Goal: Task Accomplishment & Management: Complete application form

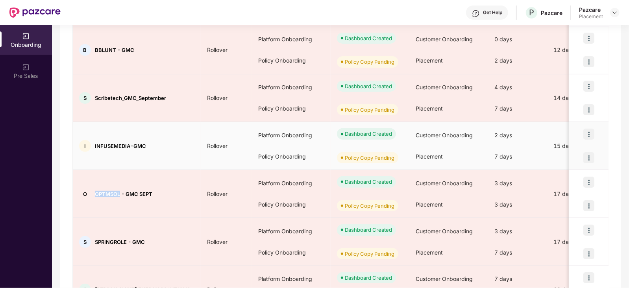
scroll to position [370, 0]
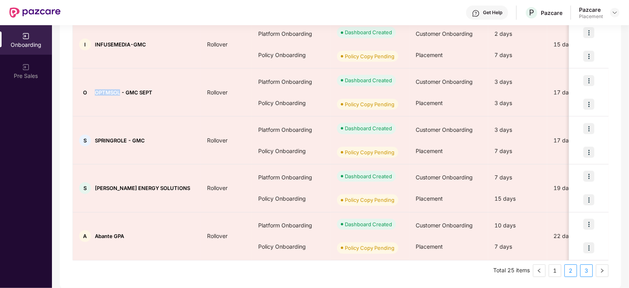
click at [584, 271] on link "3" at bounding box center [586, 271] width 12 height 12
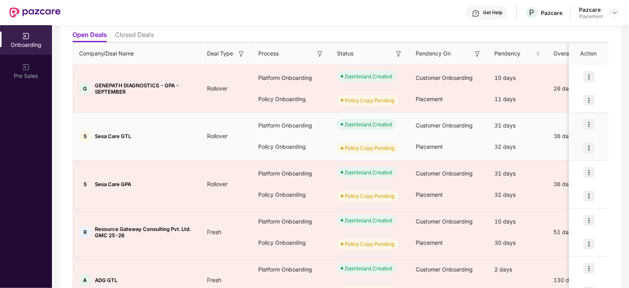
scroll to position [131, 0]
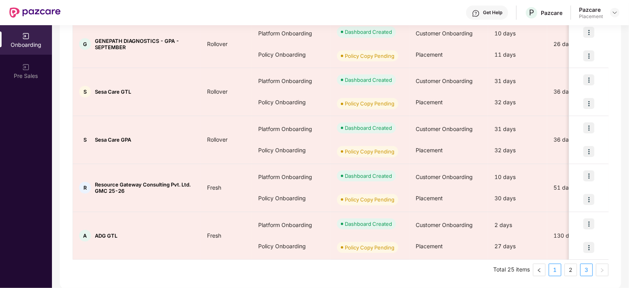
click at [555, 270] on link "1" at bounding box center [555, 270] width 12 height 12
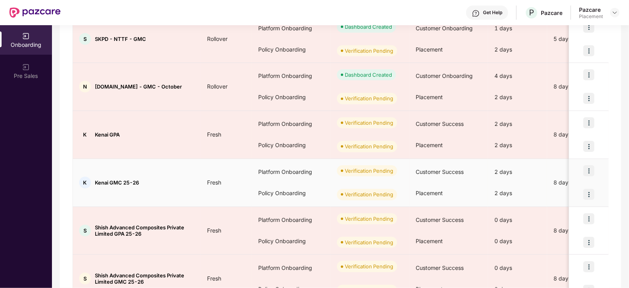
scroll to position [370, 0]
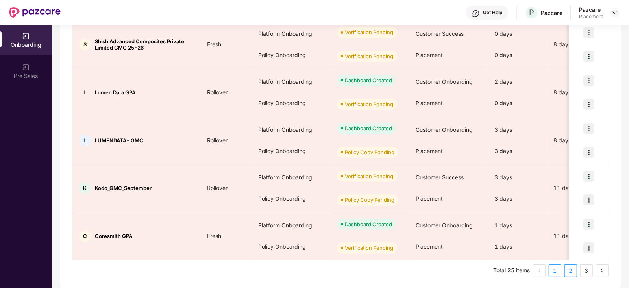
click at [570, 270] on link "2" at bounding box center [571, 271] width 12 height 12
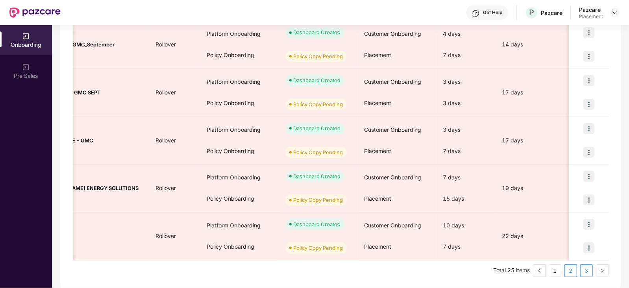
click at [587, 268] on link "3" at bounding box center [586, 271] width 12 height 12
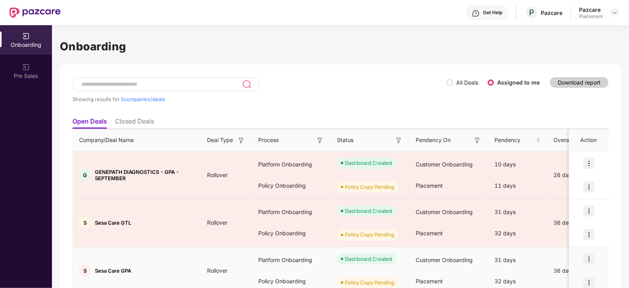
scroll to position [131, 0]
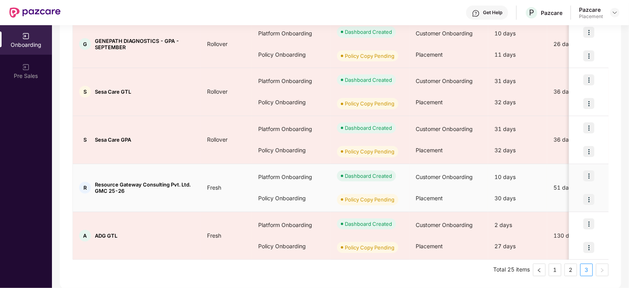
drag, startPoint x: 569, startPoint y: 270, endPoint x: 336, endPoint y: 179, distance: 249.7
click at [336, 179] on div "Company/Deal Name Deal Type Process Status Pendency On Pendency Overall Pendenc…" at bounding box center [340, 137] width 536 height 278
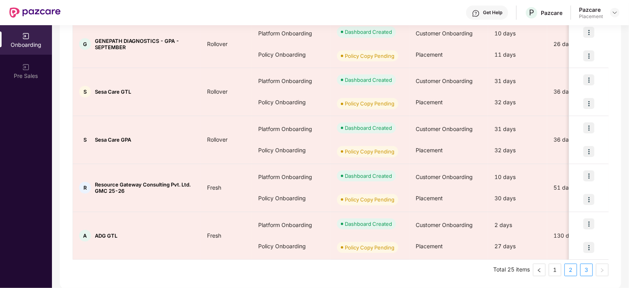
click at [565, 268] on link "2" at bounding box center [571, 270] width 12 height 12
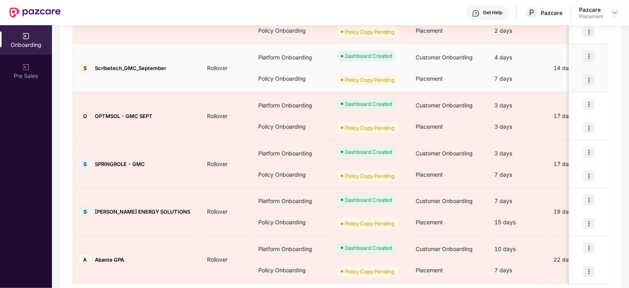
scroll to position [370, 0]
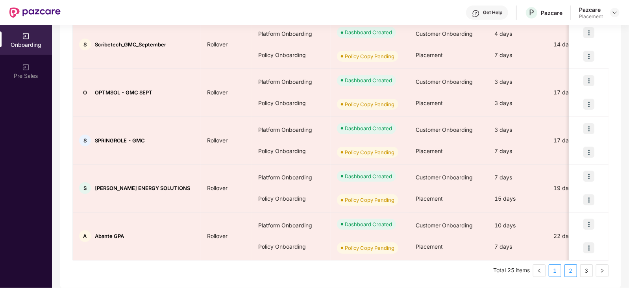
click at [557, 267] on link "1" at bounding box center [555, 271] width 12 height 12
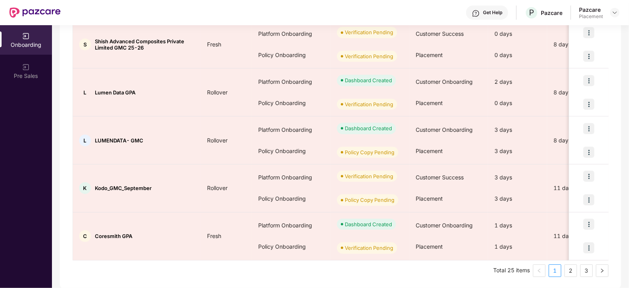
drag, startPoint x: 586, startPoint y: 266, endPoint x: 541, endPoint y: 250, distance: 48.2
click at [586, 266] on link "3" at bounding box center [586, 271] width 12 height 12
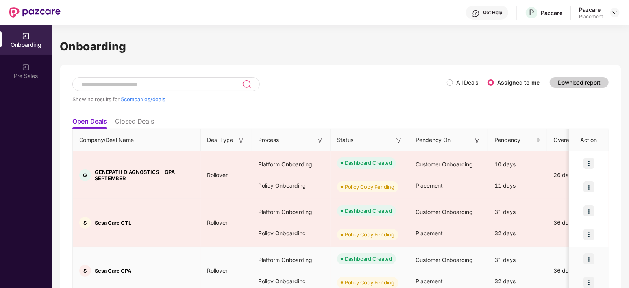
scroll to position [131, 0]
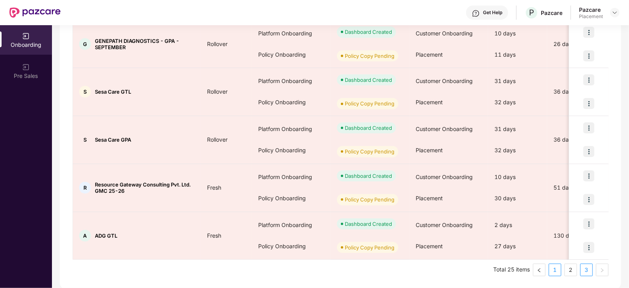
click at [551, 270] on link "1" at bounding box center [555, 270] width 12 height 12
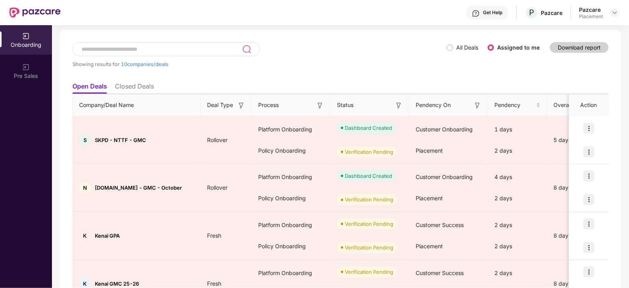
scroll to position [37, 0]
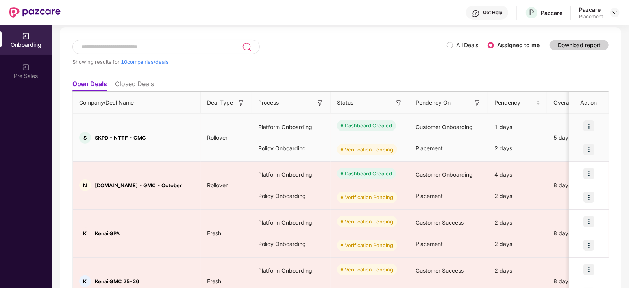
click at [587, 149] on img at bounding box center [588, 149] width 11 height 11
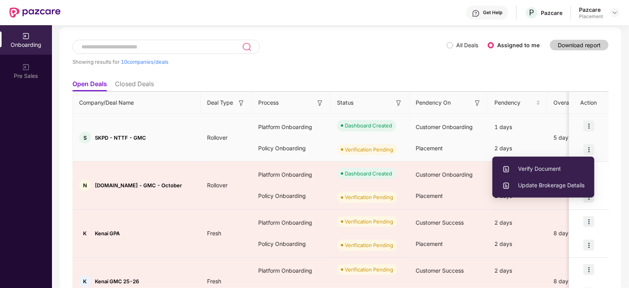
click at [318, 141] on div "Policy Onboarding" at bounding box center [291, 148] width 79 height 21
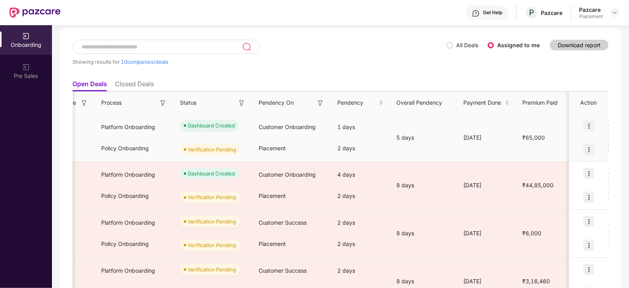
scroll to position [0, 0]
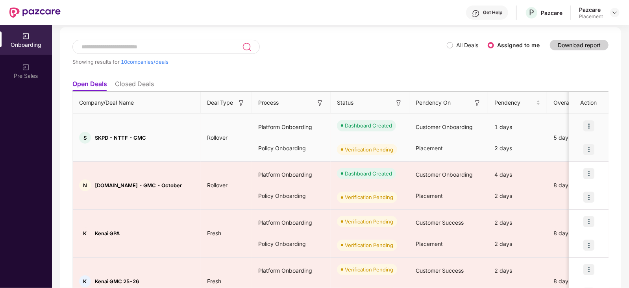
click at [588, 151] on img at bounding box center [588, 149] width 11 height 11
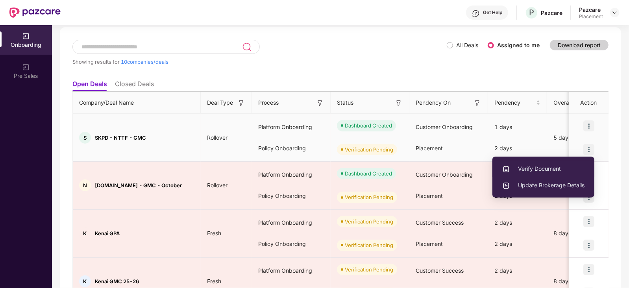
click at [552, 170] on span "Verify Document" at bounding box center [543, 168] width 82 height 9
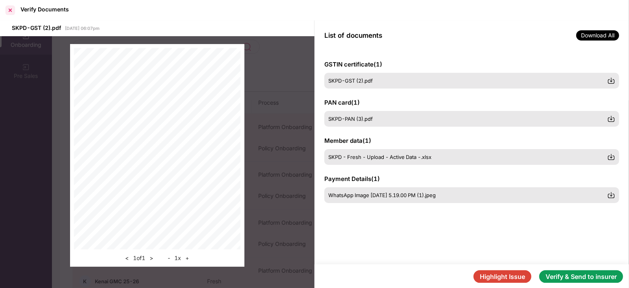
click at [10, 10] on div at bounding box center [10, 10] width 13 height 13
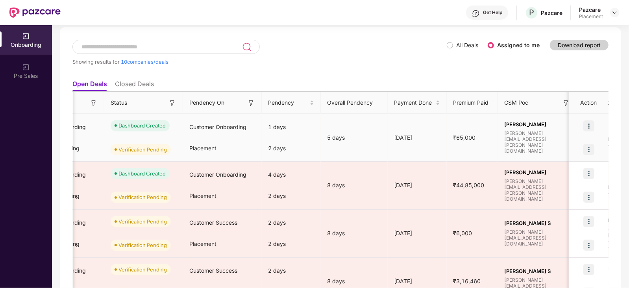
scroll to position [0, 227]
click at [590, 152] on img at bounding box center [588, 149] width 11 height 11
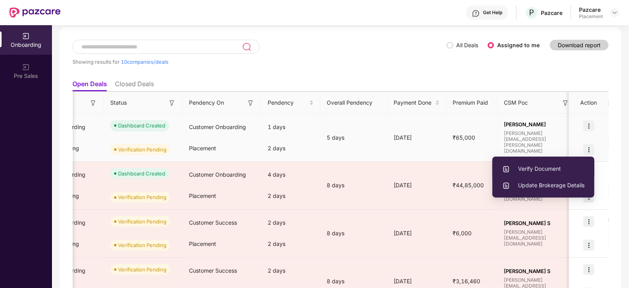
click at [545, 171] on span "Verify Document" at bounding box center [543, 168] width 82 height 9
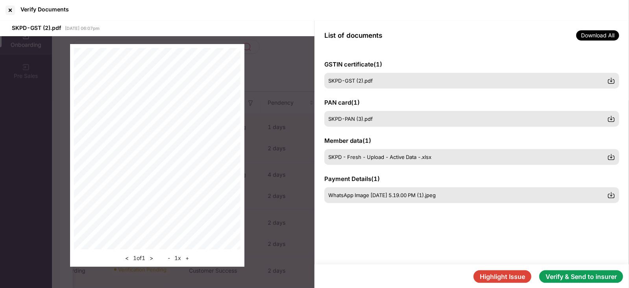
click at [576, 271] on button "Verify & Send to insurer" at bounding box center [581, 276] width 84 height 13
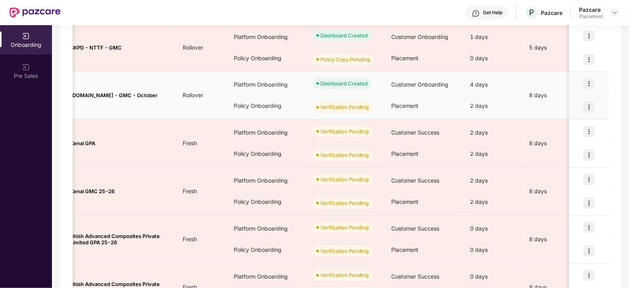
scroll to position [0, 0]
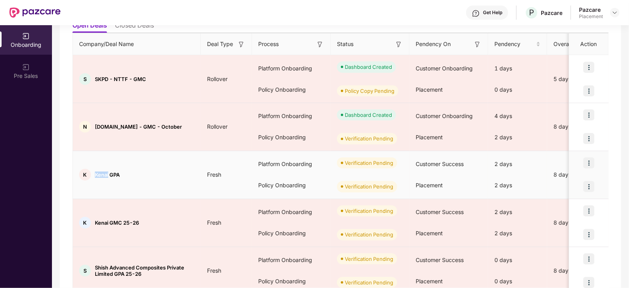
drag, startPoint x: 92, startPoint y: 176, endPoint x: 108, endPoint y: 174, distance: 15.9
click at [108, 174] on div "K Kenai GPA" at bounding box center [137, 175] width 128 height 12
copy span "Kenai"
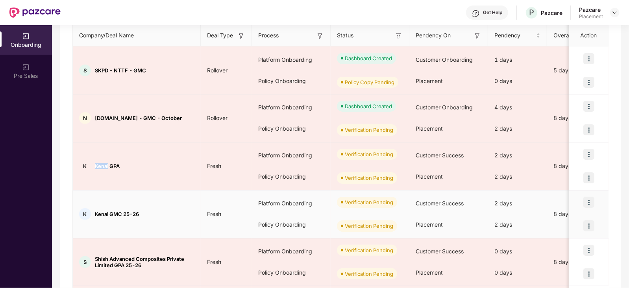
scroll to position [126, 0]
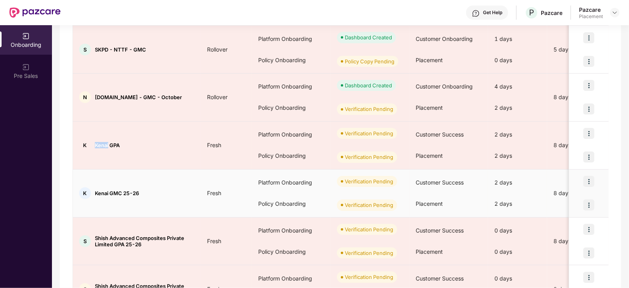
click at [585, 204] on img at bounding box center [588, 204] width 11 height 11
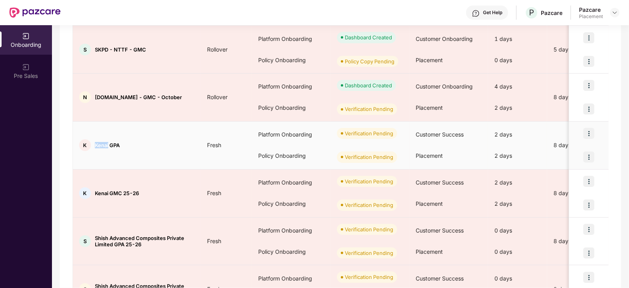
click at [590, 156] on img at bounding box center [588, 156] width 11 height 11
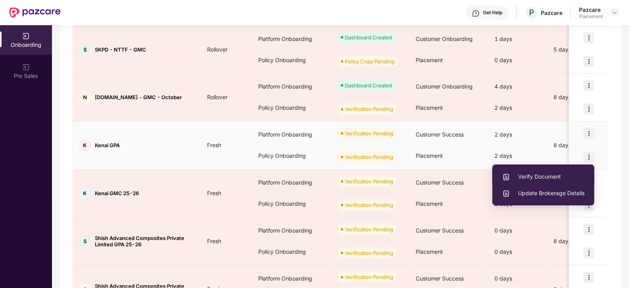
click at [551, 178] on span "Verify Document" at bounding box center [543, 176] width 82 height 9
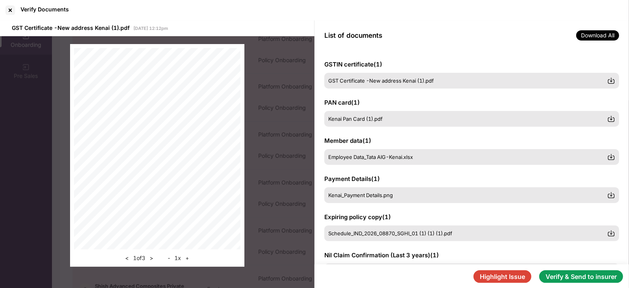
click at [549, 271] on button "Verify & Send to insurer" at bounding box center [581, 276] width 84 height 13
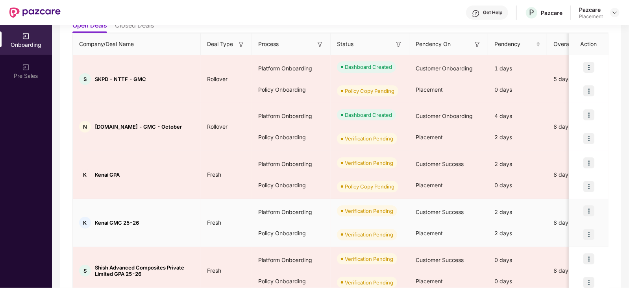
scroll to position [114, 0]
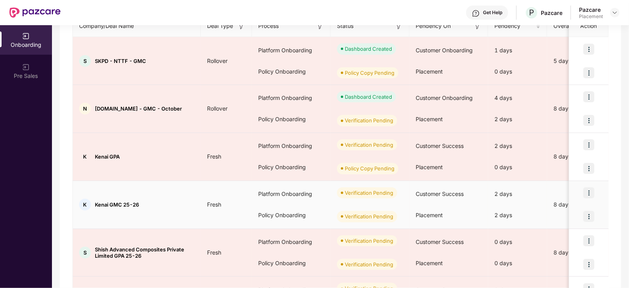
click at [588, 218] on img at bounding box center [588, 216] width 11 height 11
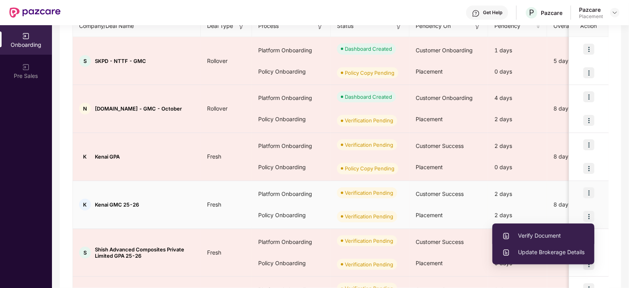
click at [546, 238] on span "Verify Document" at bounding box center [543, 235] width 82 height 9
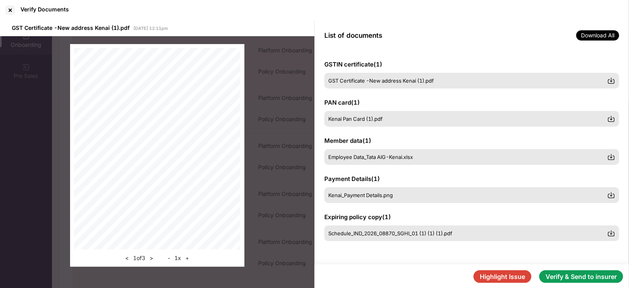
click at [557, 271] on button "Verify & Send to insurer" at bounding box center [581, 276] width 84 height 13
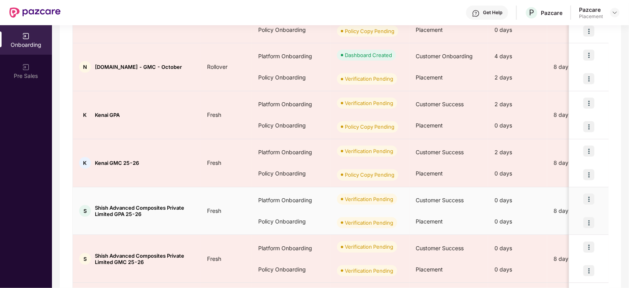
scroll to position [157, 0]
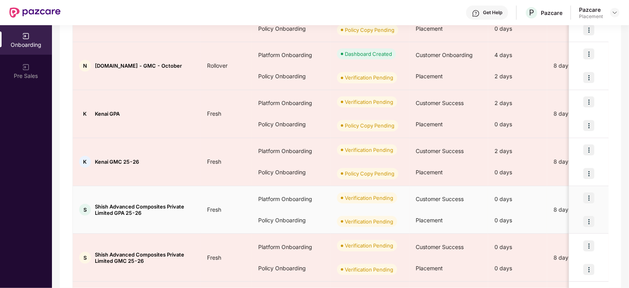
click at [588, 221] on img at bounding box center [588, 221] width 11 height 11
click at [254, 221] on div "Policy Onboarding" at bounding box center [291, 220] width 79 height 21
drag, startPoint x: 96, startPoint y: 203, endPoint x: 185, endPoint y: 203, distance: 88.9
click at [185, 203] on span "Shish Advanced Composites Private Limited GPA 25-26" at bounding box center [145, 209] width 100 height 13
copy span "Shish Advanced Composites Private"
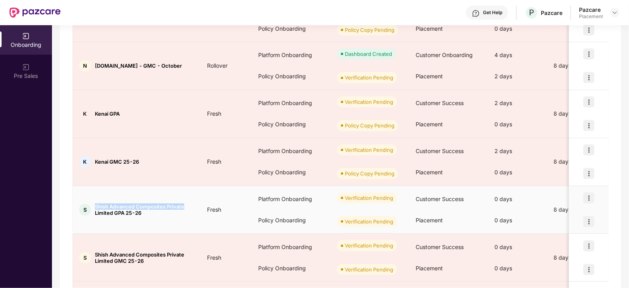
copy span "Shish Advanced Composites Private"
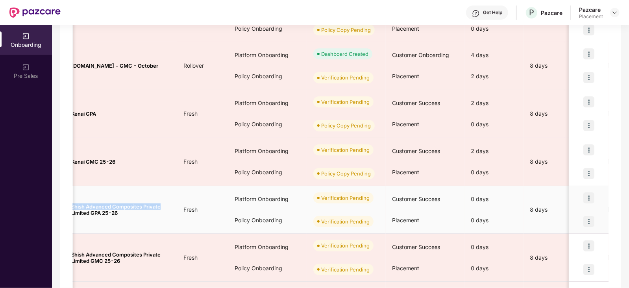
scroll to position [0, 0]
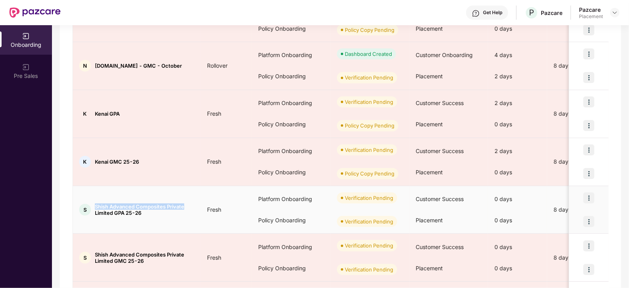
click at [590, 223] on img at bounding box center [588, 221] width 11 height 11
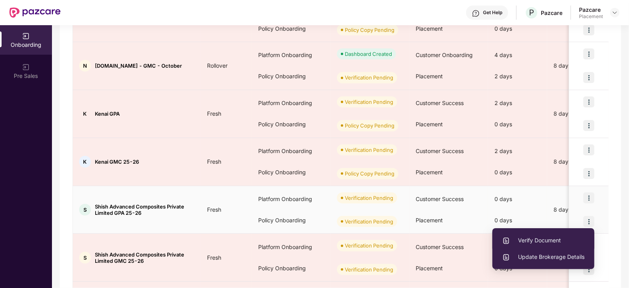
click at [561, 237] on span "Verify Document" at bounding box center [543, 240] width 82 height 9
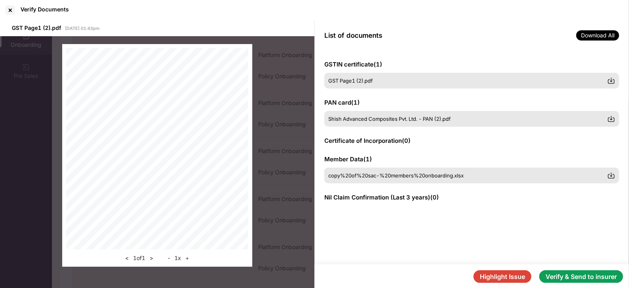
click at [577, 271] on button "Verify & Send to insurer" at bounding box center [581, 276] width 84 height 13
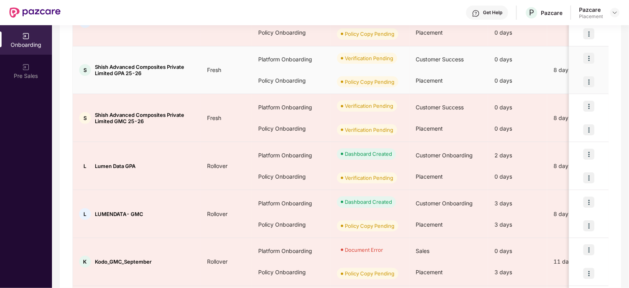
scroll to position [370, 0]
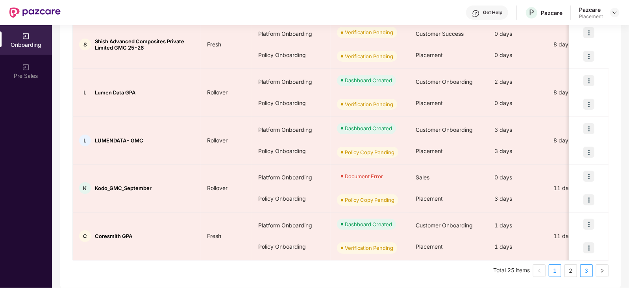
click at [585, 268] on link "3" at bounding box center [586, 271] width 12 height 12
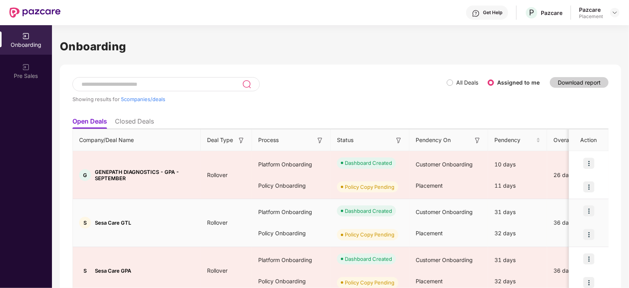
scroll to position [131, 0]
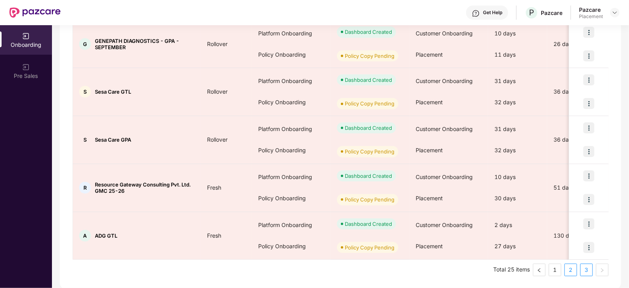
click at [573, 270] on link "2" at bounding box center [571, 270] width 12 height 12
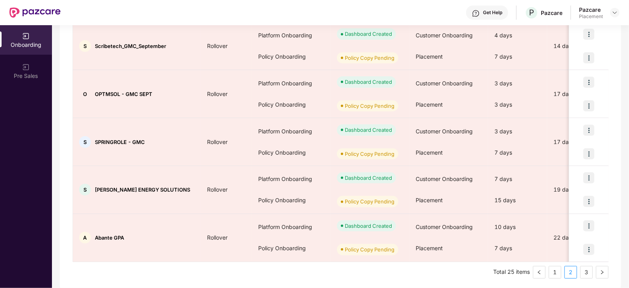
scroll to position [370, 0]
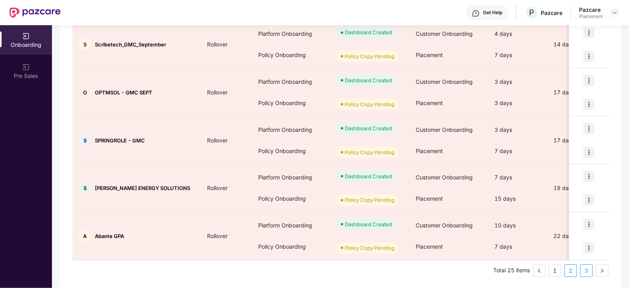
click at [590, 269] on link "3" at bounding box center [586, 271] width 12 height 12
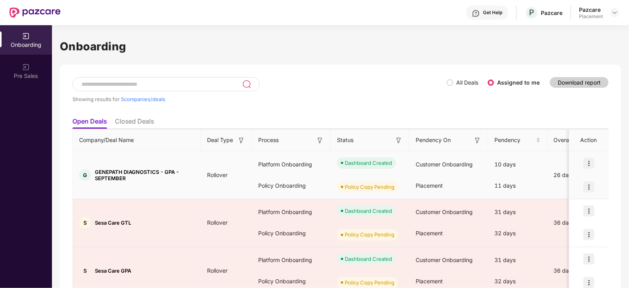
scroll to position [131, 0]
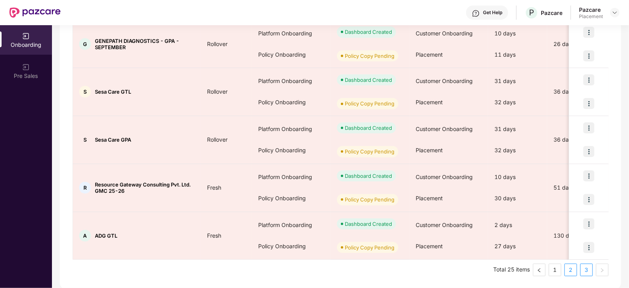
click at [569, 269] on link "2" at bounding box center [571, 270] width 12 height 12
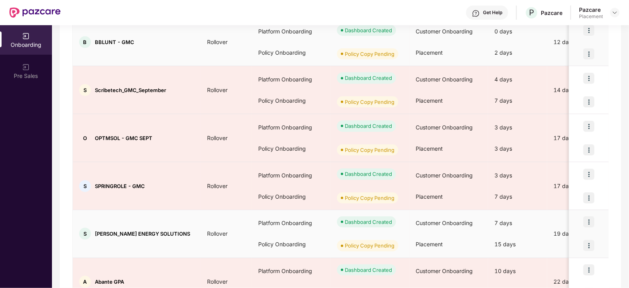
scroll to position [370, 0]
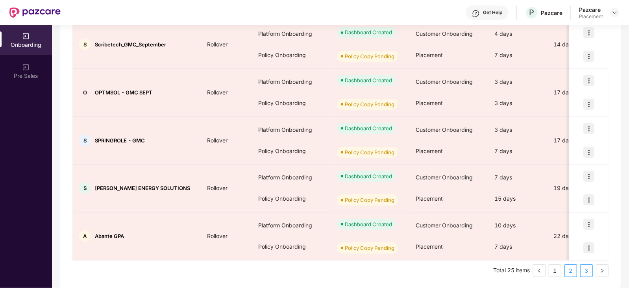
click at [582, 271] on link "3" at bounding box center [586, 271] width 12 height 12
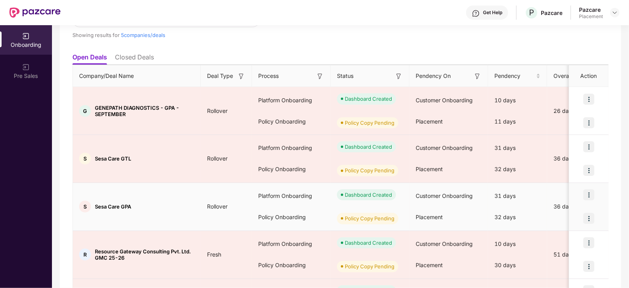
scroll to position [131, 0]
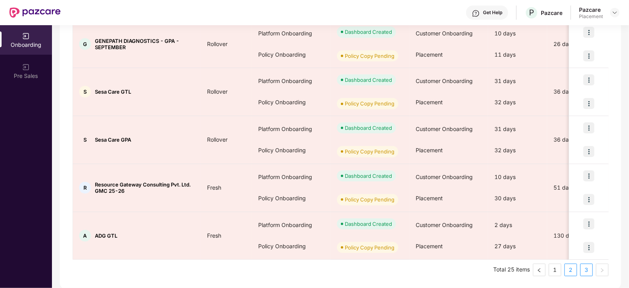
click at [569, 270] on link "2" at bounding box center [571, 270] width 12 height 12
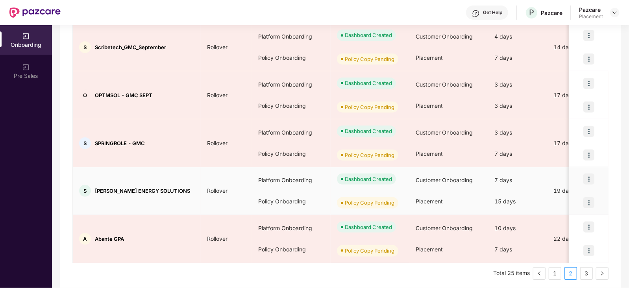
scroll to position [367, 0]
drag, startPoint x: 94, startPoint y: 192, endPoint x: 167, endPoint y: 198, distance: 73.5
click at [167, 198] on td "S SHIVI ENERGY SOLUTIONS" at bounding box center [137, 192] width 128 height 48
copy span "SHIVI ENERGY SOLUTIONS"
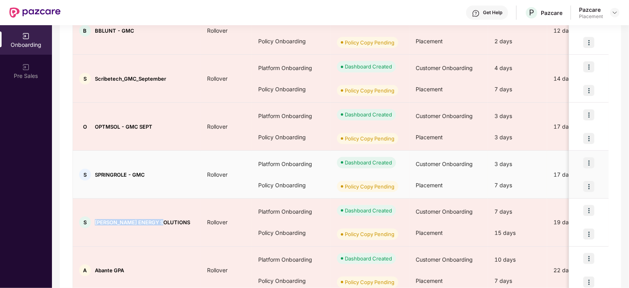
scroll to position [336, 0]
drag, startPoint x: 92, startPoint y: 174, endPoint x: 128, endPoint y: 175, distance: 35.8
click at [128, 175] on div "S SPRINGROLE - GMC" at bounding box center [137, 175] width 128 height 12
copy span "SPRINGROLE"
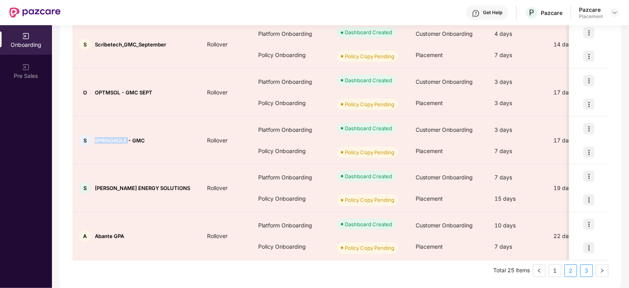
click at [586, 271] on link "3" at bounding box center [586, 271] width 12 height 12
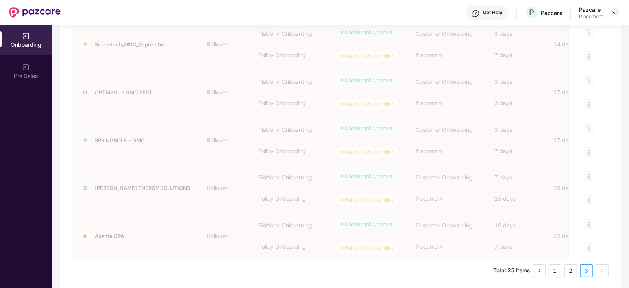
scroll to position [131, 0]
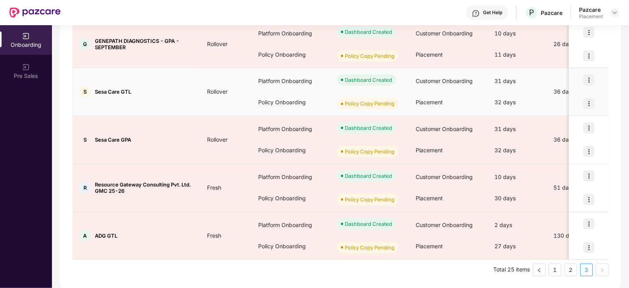
click at [584, 104] on img at bounding box center [588, 103] width 11 height 11
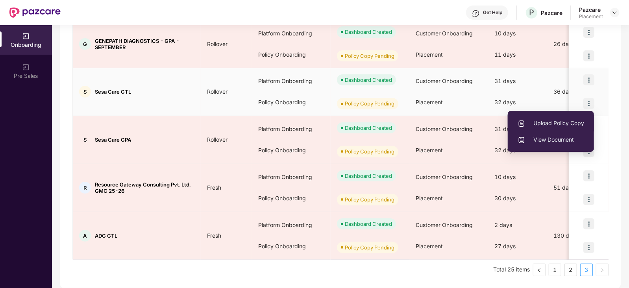
click at [557, 124] on span "Upload Policy Copy" at bounding box center [550, 123] width 66 height 9
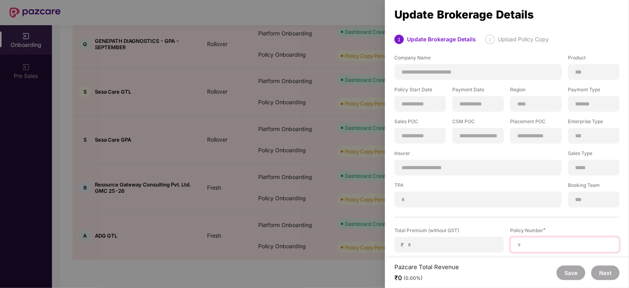
click at [537, 248] on input at bounding box center [565, 245] width 96 height 8
paste input "**********"
type input "**********"
click at [456, 207] on div "**********" at bounding box center [506, 201] width 225 height 294
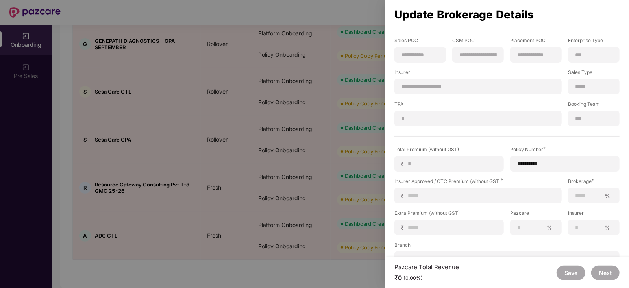
scroll to position [84, 0]
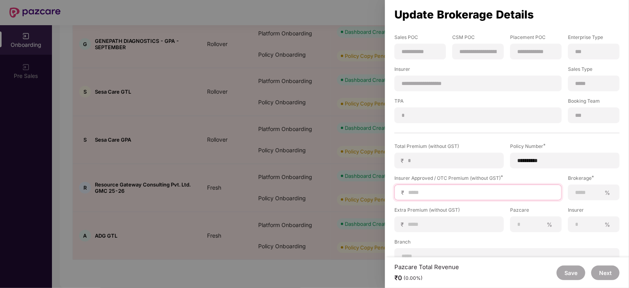
click at [429, 194] on input at bounding box center [481, 192] width 148 height 8
type input "*"
type input "**"
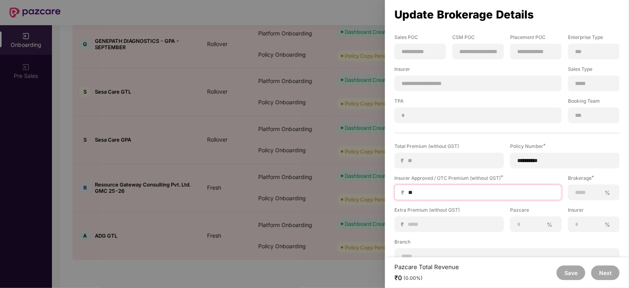
type input "***"
type input "****"
type input "*****"
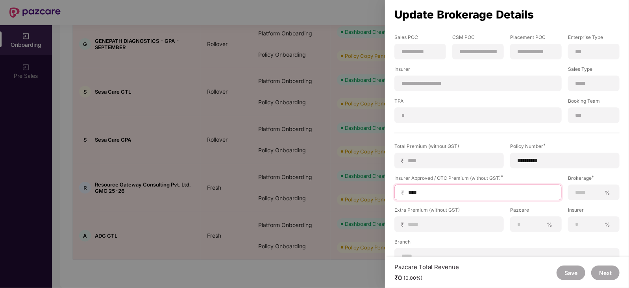
type input "*****"
type input "******"
click at [585, 189] on input at bounding box center [587, 192] width 26 height 8
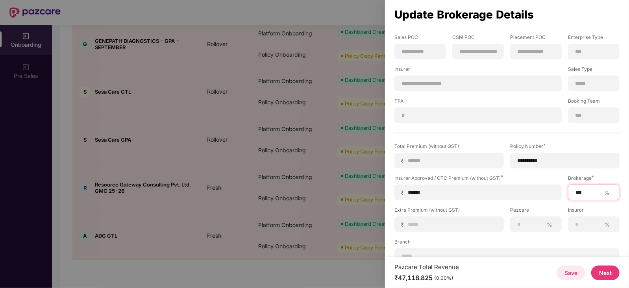
type input "***"
click at [538, 210] on label "Pazcare" at bounding box center [536, 212] width 52 height 10
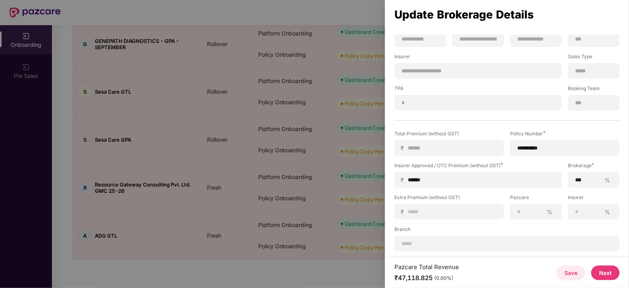
click at [597, 271] on button "Next" at bounding box center [605, 273] width 28 height 15
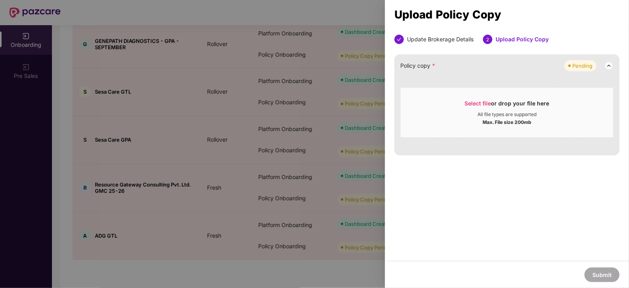
scroll to position [0, 0]
click at [482, 102] on span "Select file" at bounding box center [478, 103] width 26 height 7
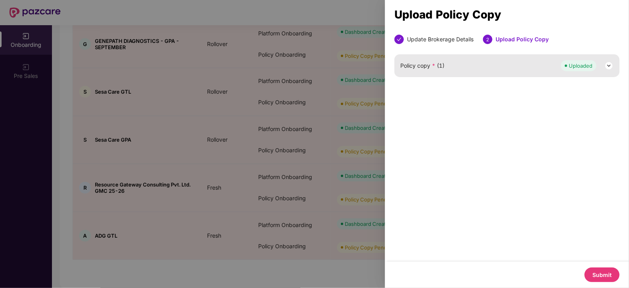
click at [596, 271] on button "Submit" at bounding box center [601, 275] width 35 height 15
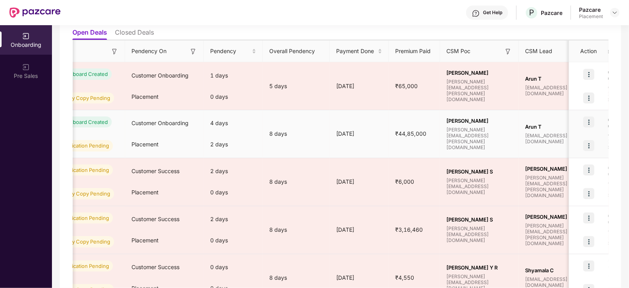
scroll to position [0, 285]
click at [588, 148] on img at bounding box center [588, 145] width 11 height 11
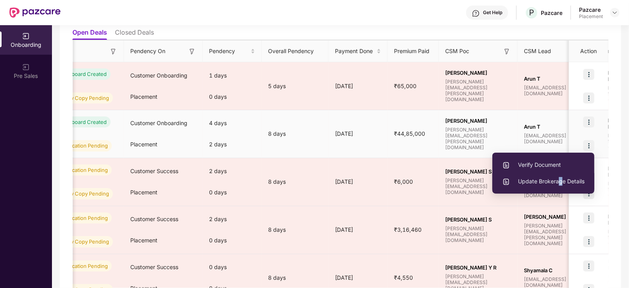
click at [560, 179] on span "Update Brokerage Details" at bounding box center [543, 181] width 82 height 9
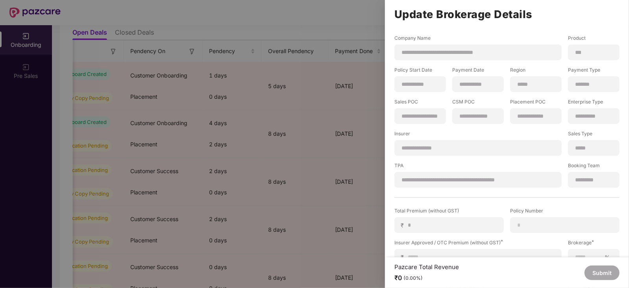
click at [330, 123] on div at bounding box center [314, 144] width 629 height 288
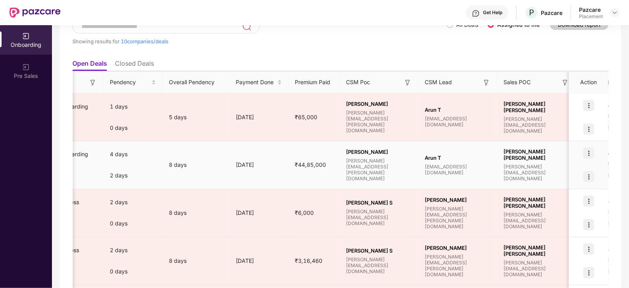
scroll to position [0, 385]
click at [587, 176] on img at bounding box center [588, 176] width 11 height 11
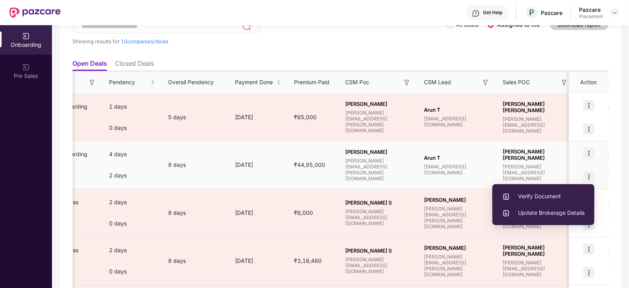
click at [549, 198] on span "Verify Document" at bounding box center [543, 196] width 82 height 9
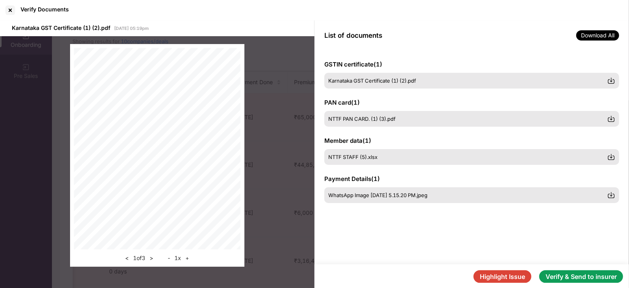
click at [556, 278] on button "Verify & Send to insurer" at bounding box center [581, 276] width 84 height 13
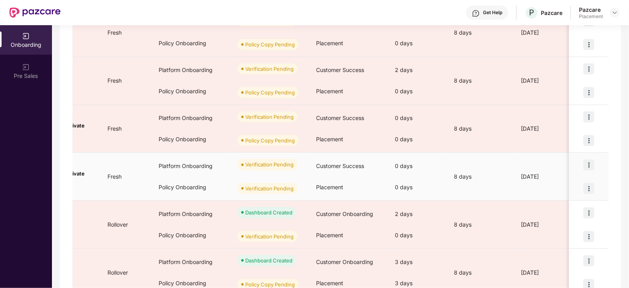
scroll to position [0, 0]
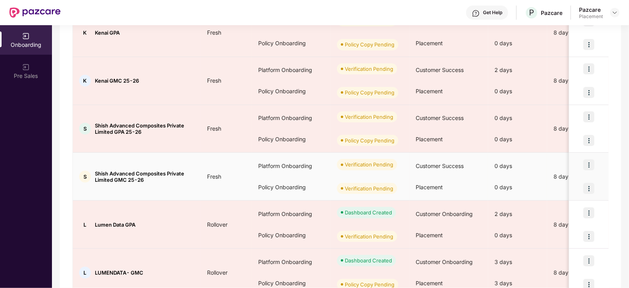
click at [588, 188] on img at bounding box center [588, 188] width 11 height 11
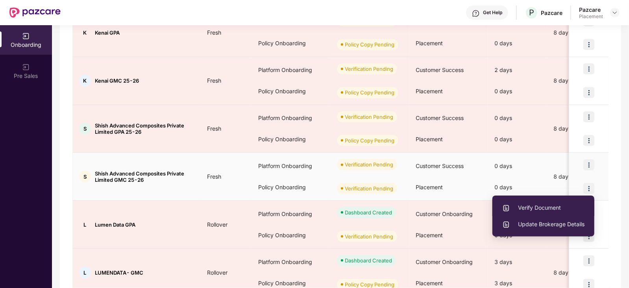
click at [544, 207] on span "Verify Document" at bounding box center [543, 207] width 82 height 9
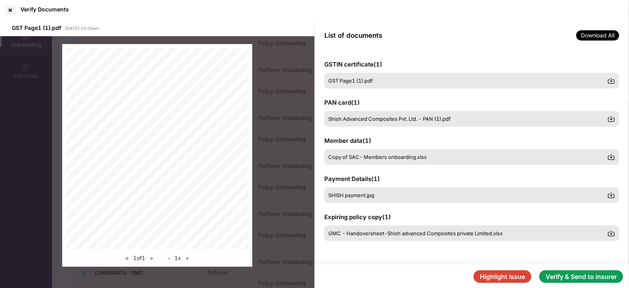
click at [497, 277] on button "Highlight Issue" at bounding box center [502, 276] width 58 height 13
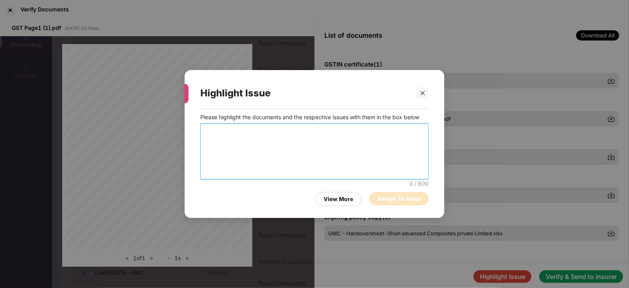
click at [232, 143] on textarea at bounding box center [314, 152] width 228 height 56
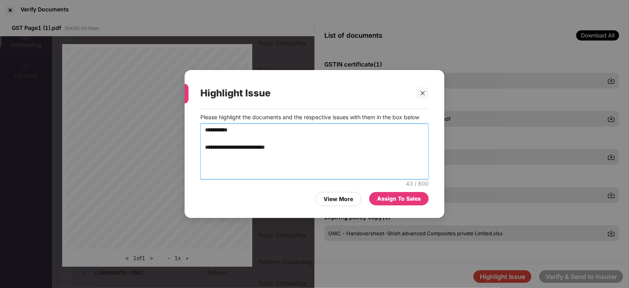
click at [287, 146] on textarea "**********" at bounding box center [314, 152] width 228 height 56
type textarea "**********"
click at [385, 199] on div "Assign To Sales" at bounding box center [399, 198] width 44 height 9
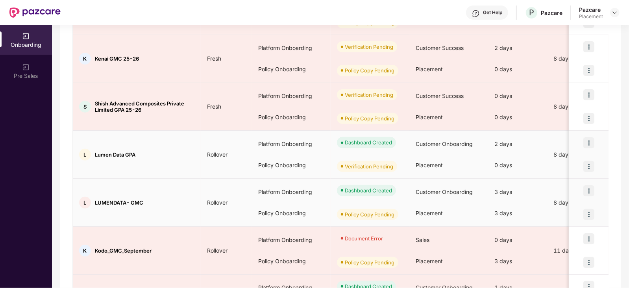
scroll to position [260, 0]
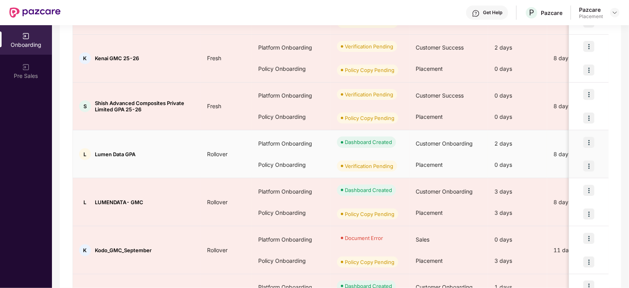
click at [587, 167] on img at bounding box center [588, 166] width 11 height 11
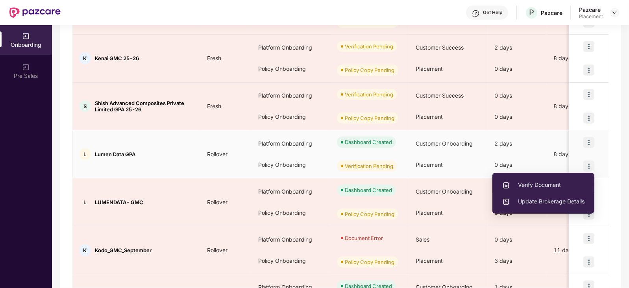
click at [545, 183] on span "Verify Document" at bounding box center [543, 185] width 82 height 9
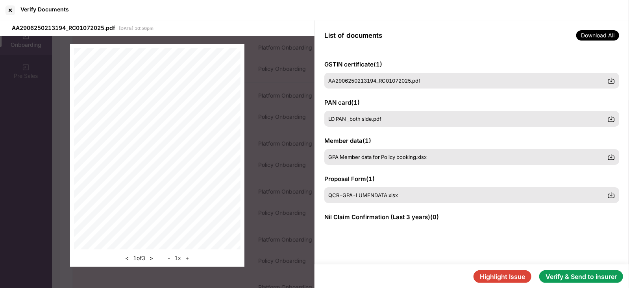
click at [572, 276] on button "Verify & Send to insurer" at bounding box center [581, 276] width 84 height 13
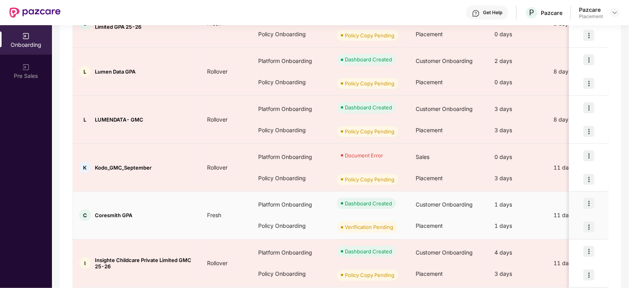
scroll to position [370, 0]
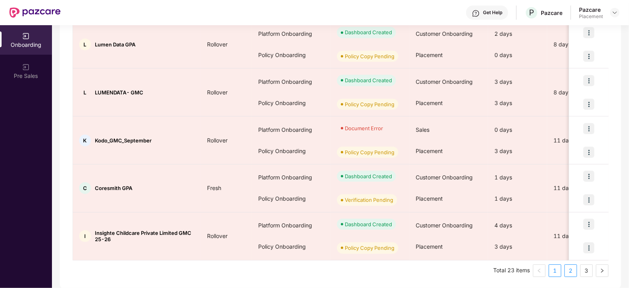
click at [569, 267] on link "2" at bounding box center [571, 271] width 12 height 12
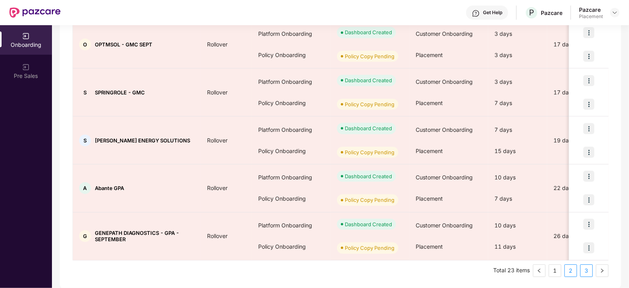
click at [585, 265] on link "3" at bounding box center [586, 271] width 12 height 12
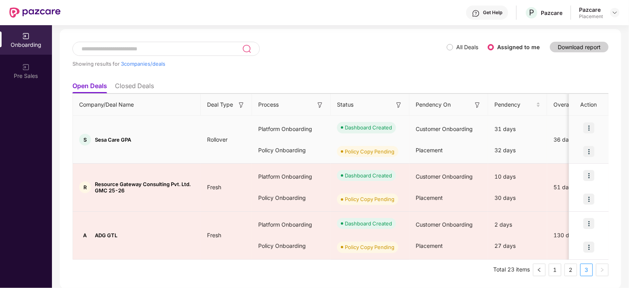
scroll to position [35, 0]
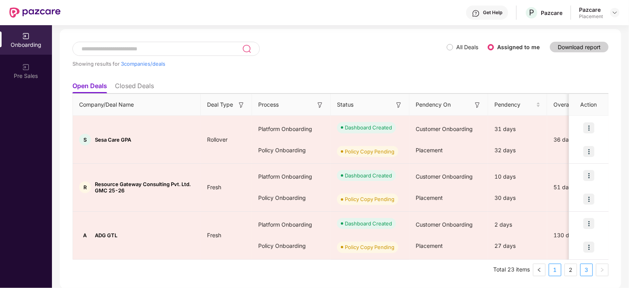
click at [550, 268] on link "1" at bounding box center [555, 270] width 12 height 12
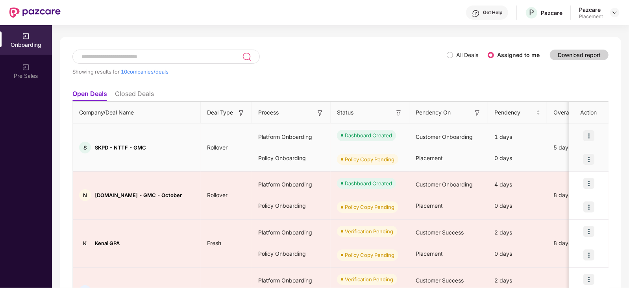
scroll to position [28, 0]
click at [315, 156] on div "Policy Onboarding" at bounding box center [291, 157] width 79 height 21
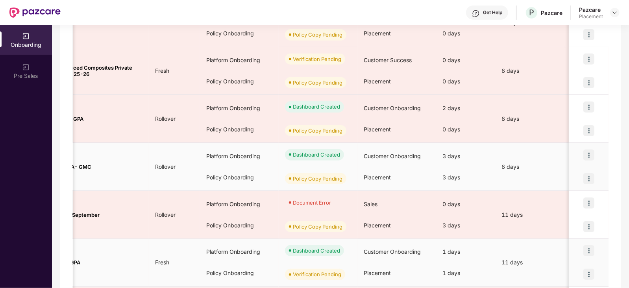
scroll to position [0, 0]
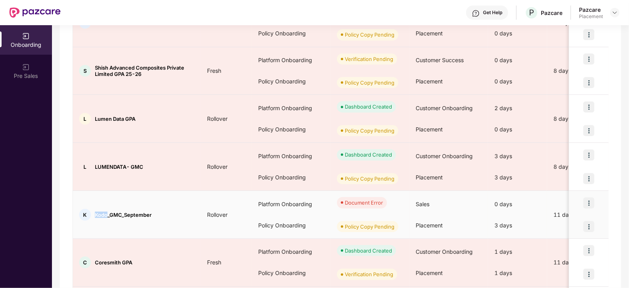
drag, startPoint x: 94, startPoint y: 213, endPoint x: 108, endPoint y: 213, distance: 13.8
click at [108, 213] on span "Kodo_GMC_September" at bounding box center [123, 215] width 57 height 6
copy span "Kodo"
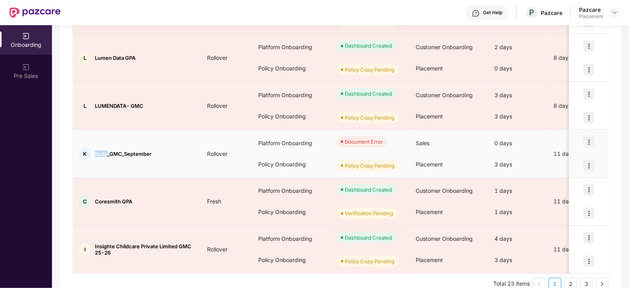
click at [587, 166] on img at bounding box center [588, 165] width 11 height 11
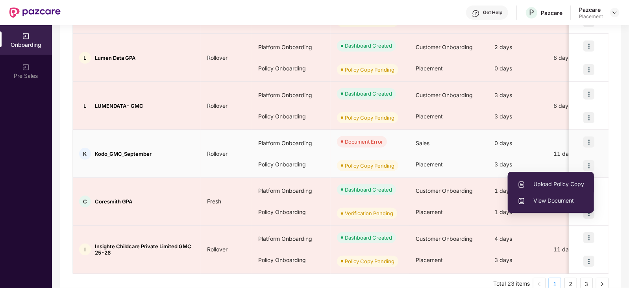
click at [563, 182] on span "Upload Policy Copy" at bounding box center [550, 184] width 66 height 9
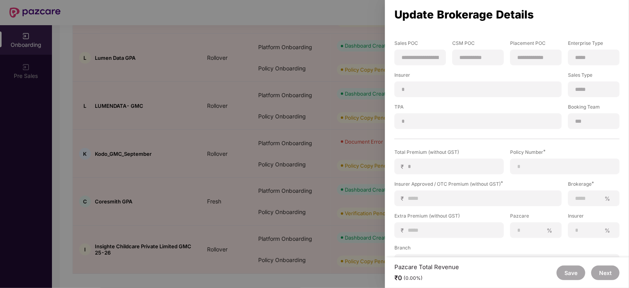
scroll to position [86, 0]
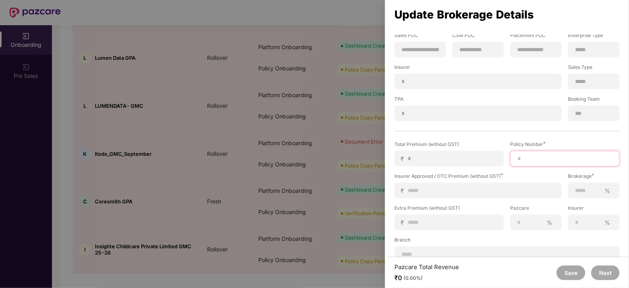
click at [535, 162] on input at bounding box center [565, 159] width 96 height 8
paste input "**********"
type input "**********"
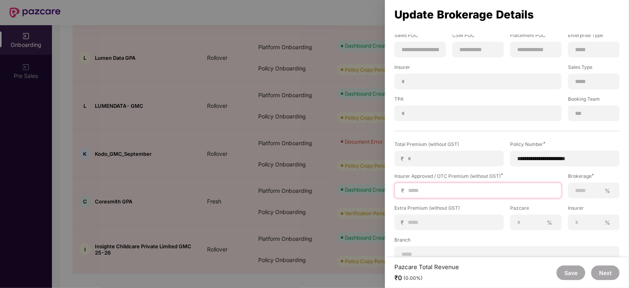
click at [475, 194] on input at bounding box center [481, 190] width 148 height 8
type input "*"
type input "**"
type input "***"
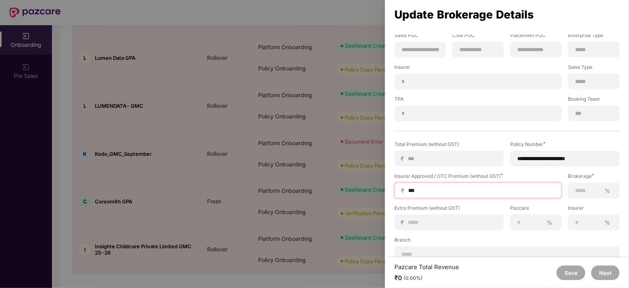
type input "****"
type input "*****"
type input "******"
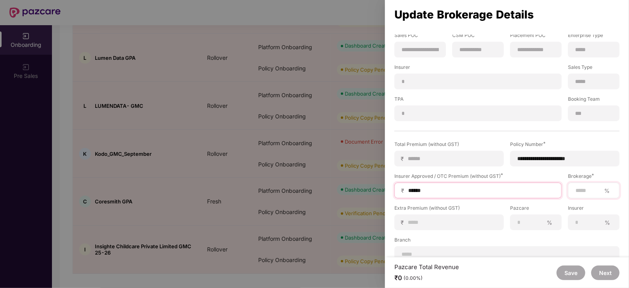
type input "******"
click at [587, 188] on input at bounding box center [587, 190] width 26 height 8
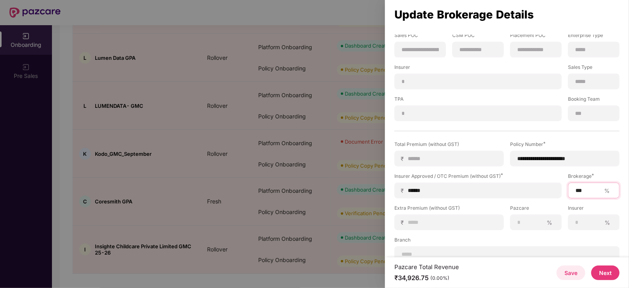
type input "***"
click at [601, 270] on button "Next" at bounding box center [605, 273] width 28 height 15
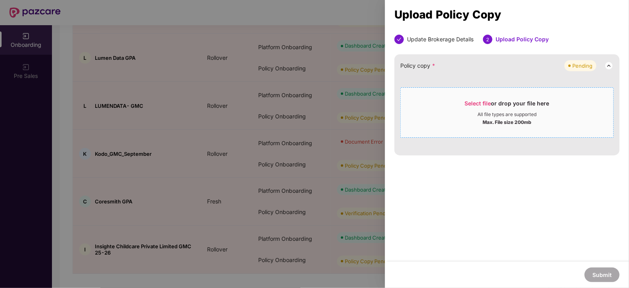
click at [472, 102] on span "Select file" at bounding box center [478, 103] width 26 height 7
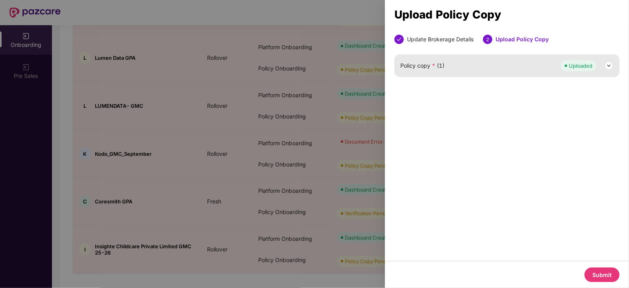
click at [602, 271] on button "Submit" at bounding box center [601, 275] width 35 height 15
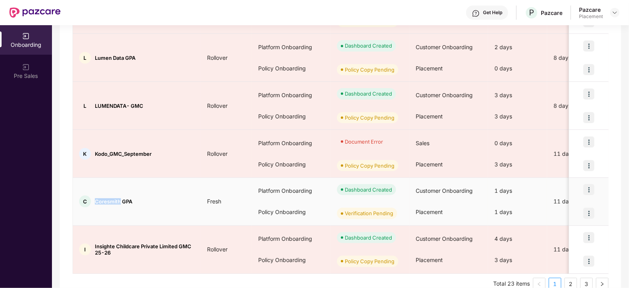
drag, startPoint x: 94, startPoint y: 200, endPoint x: 121, endPoint y: 199, distance: 26.4
click at [121, 199] on span "Coresmith GPA" at bounding box center [113, 201] width 37 height 6
copy span "Coresmith"
click at [590, 215] on img at bounding box center [588, 213] width 11 height 11
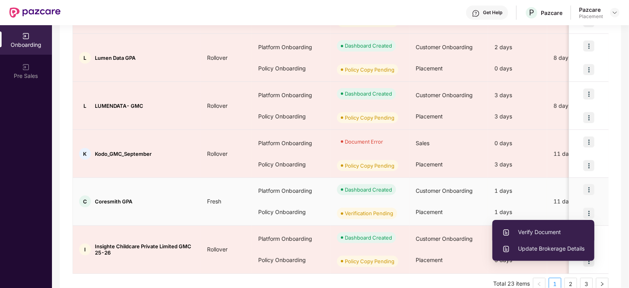
click at [549, 232] on span "Verify Document" at bounding box center [543, 232] width 82 height 9
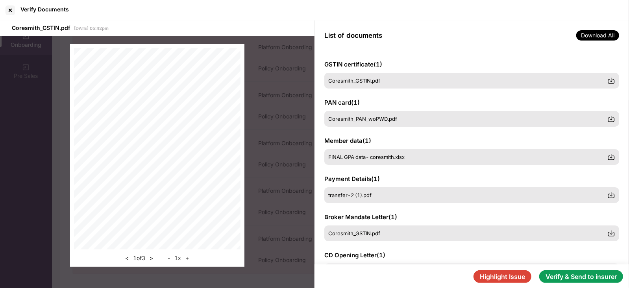
click at [563, 271] on button "Verify & Send to insurer" at bounding box center [581, 276] width 84 height 13
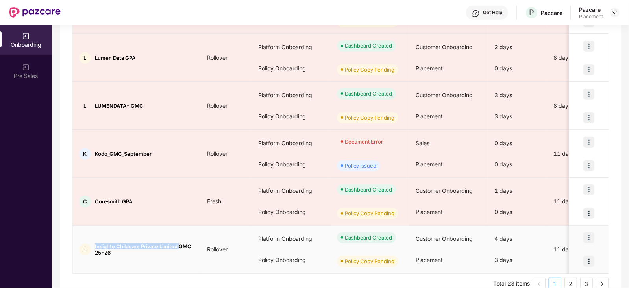
drag, startPoint x: 95, startPoint y: 243, endPoint x: 179, endPoint y: 240, distance: 84.6
click at [179, 240] on td "I Insighte Childcare Private Limited GMC 25-26" at bounding box center [137, 250] width 128 height 48
copy span "Insighte Childcare Private Limited"
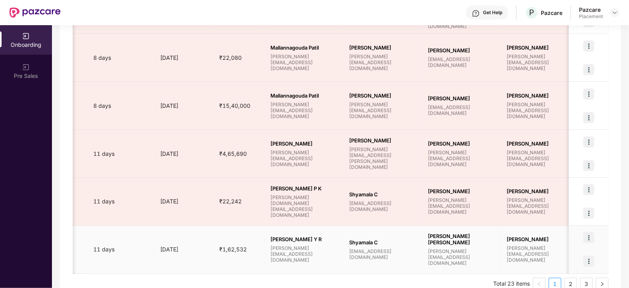
scroll to position [0, 460]
click at [587, 258] on img at bounding box center [588, 261] width 11 height 11
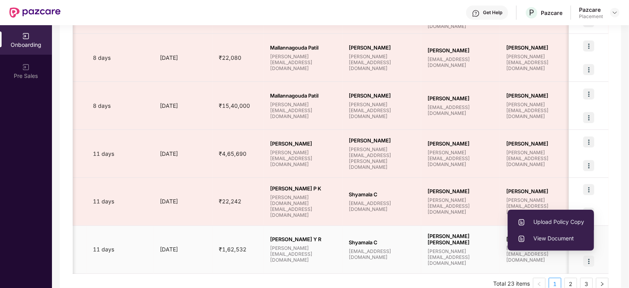
click at [562, 223] on span "Upload Policy Copy" at bounding box center [550, 222] width 66 height 9
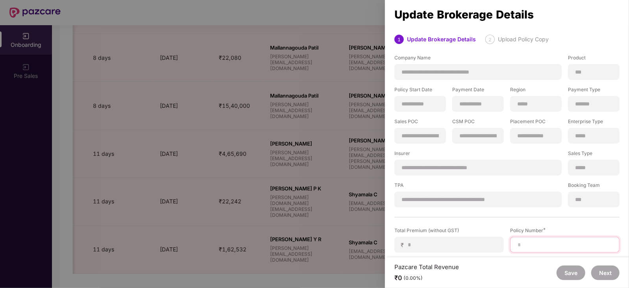
click at [525, 244] on input at bounding box center [565, 245] width 96 height 8
paste input "**********"
type input "**********"
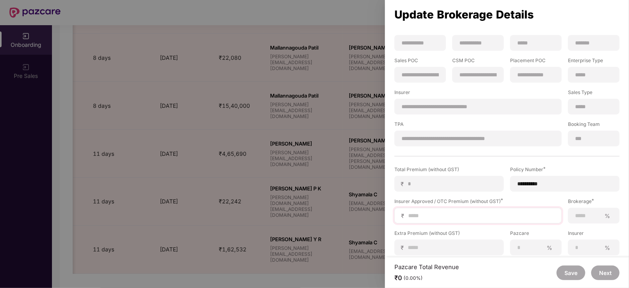
scroll to position [63, 0]
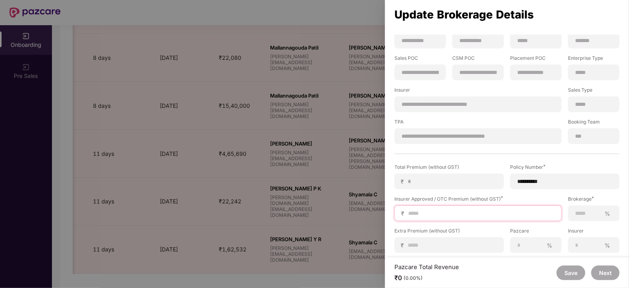
click at [429, 216] on input at bounding box center [481, 213] width 148 height 8
type input "*"
type input "**"
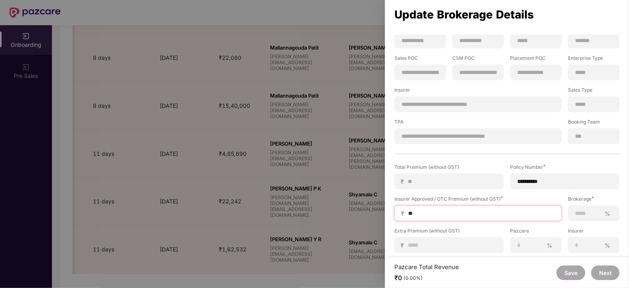
type input "***"
type input "****"
type input "*****"
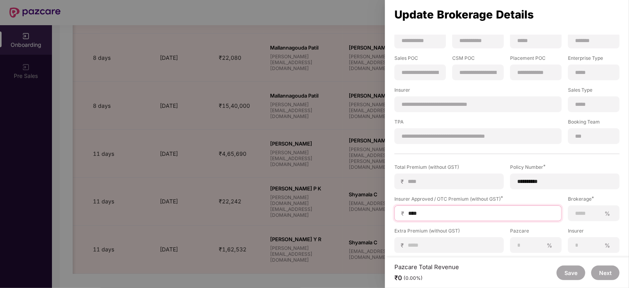
type input "*****"
type input "******"
click at [578, 213] on input at bounding box center [587, 213] width 26 height 8
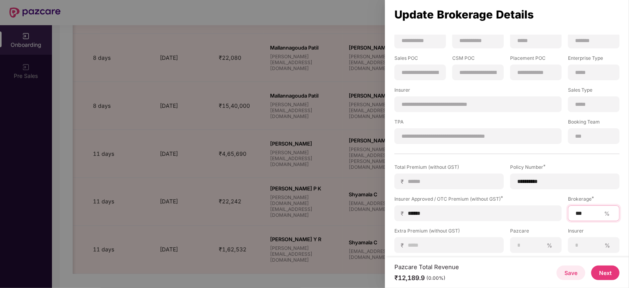
scroll to position [97, 0]
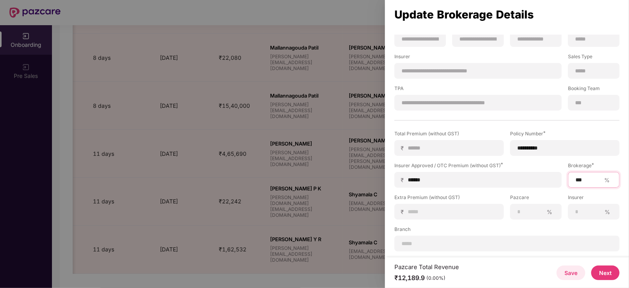
type input "***"
click at [601, 270] on button "Next" at bounding box center [605, 273] width 28 height 15
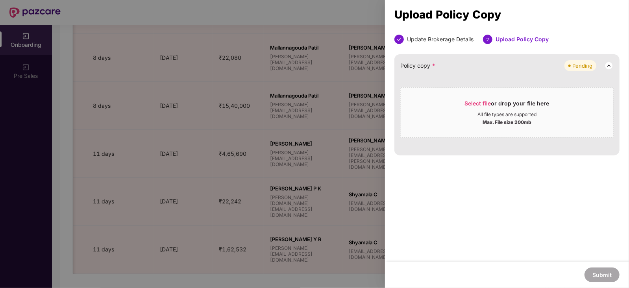
scroll to position [0, 0]
click at [476, 102] on span "Select file" at bounding box center [478, 103] width 26 height 7
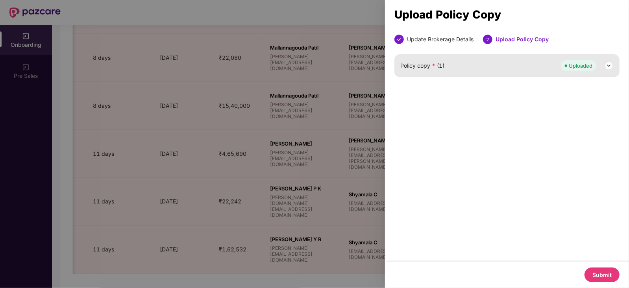
click at [598, 271] on button "Submit" at bounding box center [601, 275] width 35 height 15
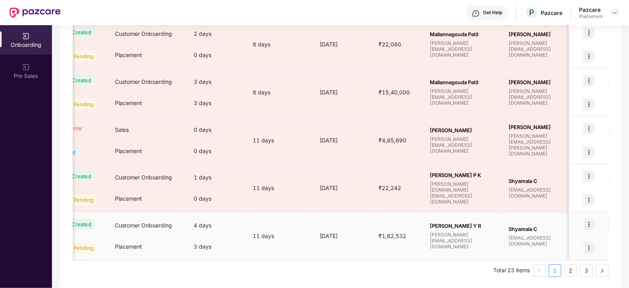
scroll to position [0, 301]
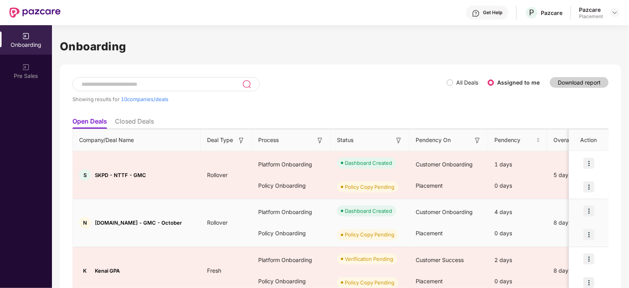
scroll to position [370, 0]
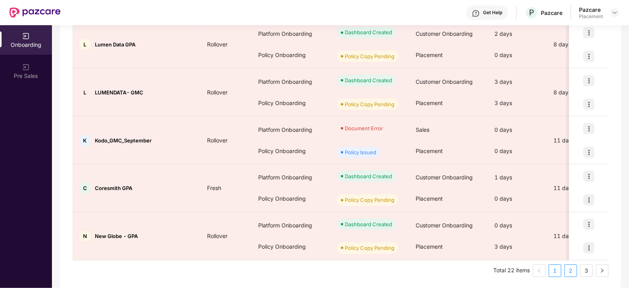
click at [567, 266] on link "2" at bounding box center [571, 271] width 12 height 12
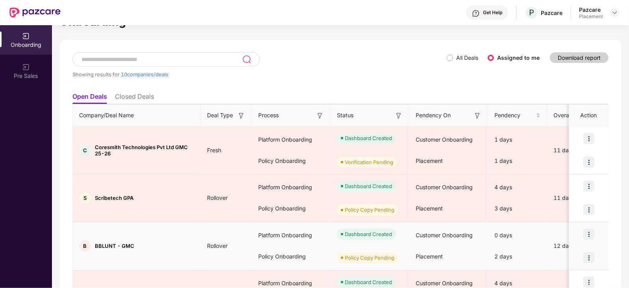
scroll to position [23, 0]
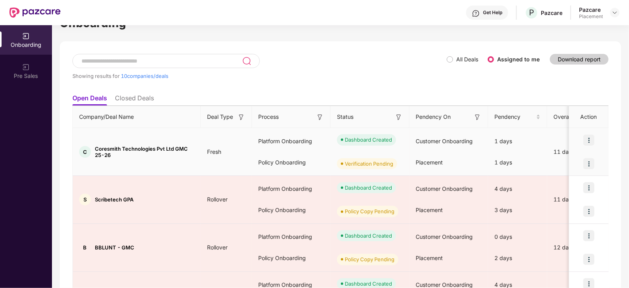
click at [588, 166] on img at bounding box center [588, 163] width 11 height 11
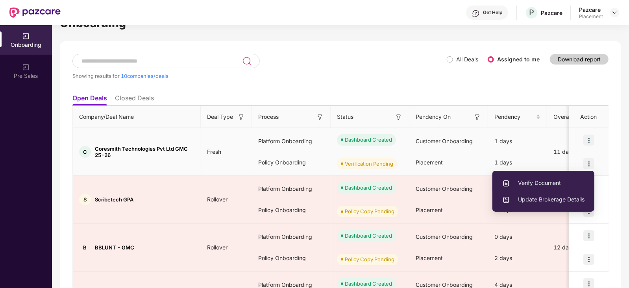
click at [538, 184] on span "Verify Document" at bounding box center [543, 183] width 82 height 9
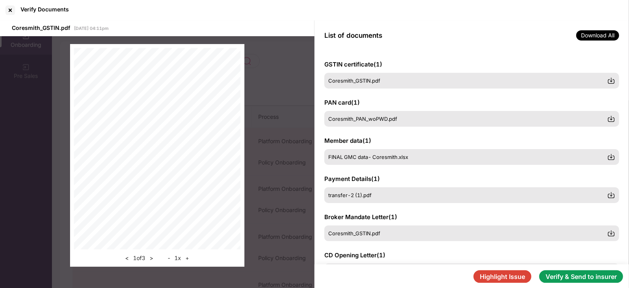
click at [574, 280] on button "Verify & Send to insurer" at bounding box center [581, 276] width 84 height 13
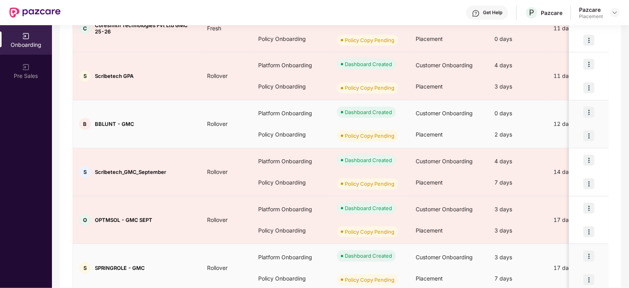
scroll to position [147, 0]
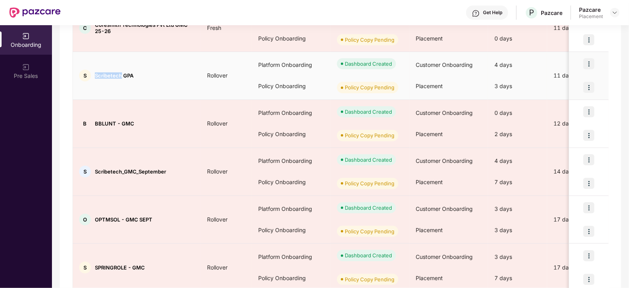
drag, startPoint x: 94, startPoint y: 74, endPoint x: 122, endPoint y: 78, distance: 28.2
click at [122, 78] on div "S Scribetech GPA" at bounding box center [137, 76] width 128 height 12
copy span "Scribetech"
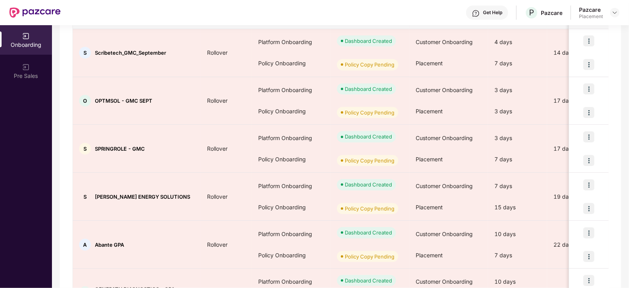
scroll to position [268, 0]
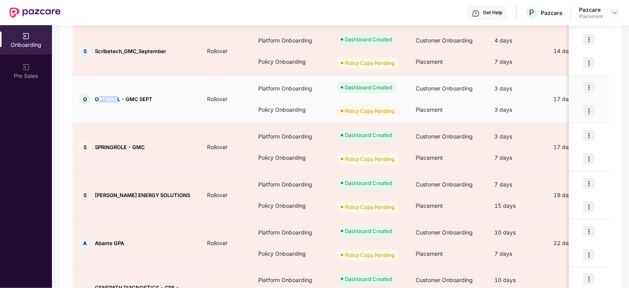
drag, startPoint x: 96, startPoint y: 95, endPoint x: 118, endPoint y: 95, distance: 22.0
click at [118, 96] on span "OPTMSOL - GMC SEPT" at bounding box center [123, 99] width 57 height 6
drag, startPoint x: 94, startPoint y: 98, endPoint x: 121, endPoint y: 97, distance: 26.8
click at [121, 97] on span "OPTMSOL - GMC SEPT" at bounding box center [123, 99] width 57 height 6
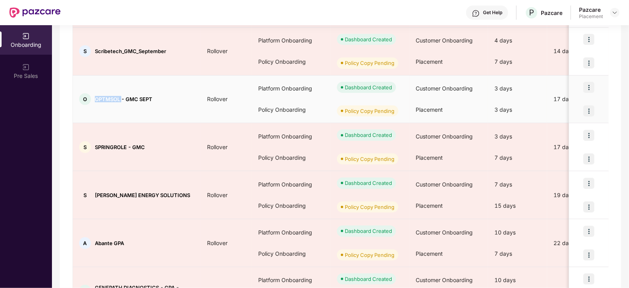
copy span "OPTMSOL"
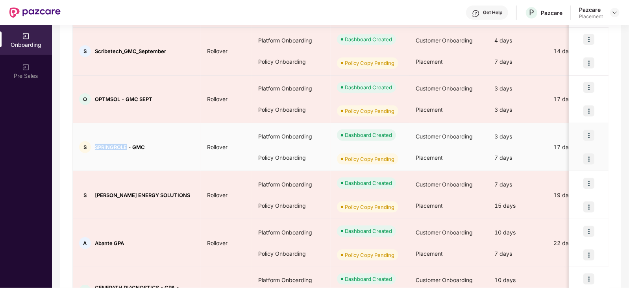
drag, startPoint x: 96, startPoint y: 147, endPoint x: 127, endPoint y: 145, distance: 31.5
click at [127, 145] on span "SPRINGROLE - GMC" at bounding box center [120, 147] width 50 height 6
copy span "SPRINGROLE"
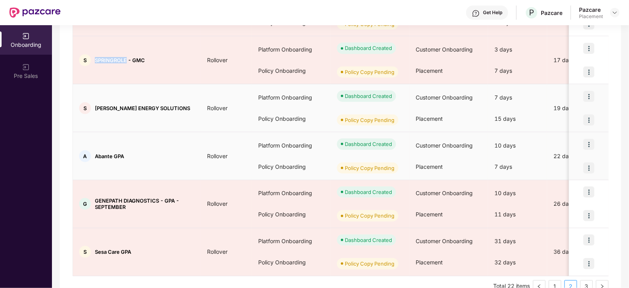
scroll to position [356, 0]
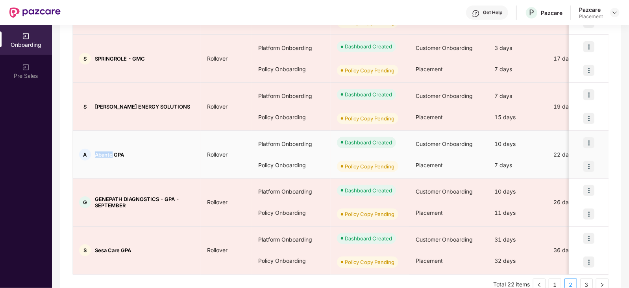
drag, startPoint x: 95, startPoint y: 152, endPoint x: 113, endPoint y: 155, distance: 17.9
click at [113, 155] on span "Abante GPA" at bounding box center [109, 154] width 29 height 6
copy span "Abante"
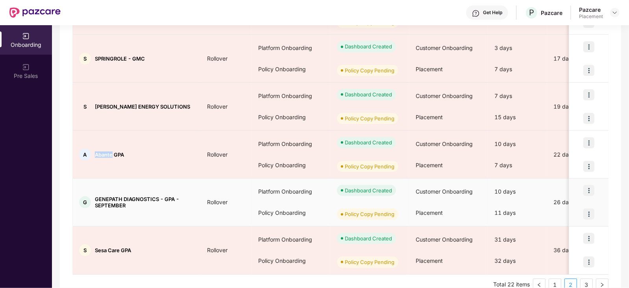
scroll to position [370, 0]
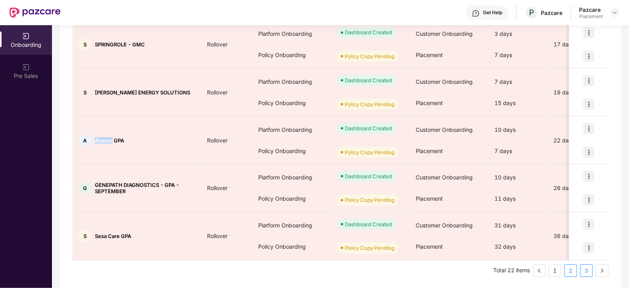
click at [585, 270] on link "3" at bounding box center [586, 271] width 12 height 12
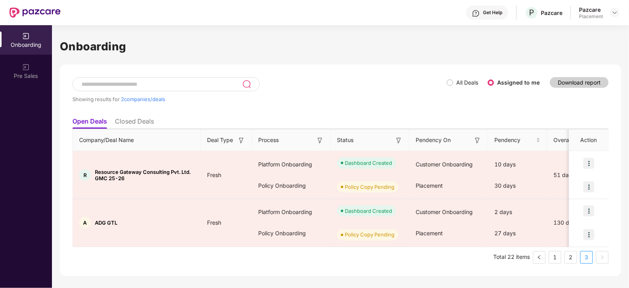
scroll to position [0, 0]
